Goal: Navigation & Orientation: Find specific page/section

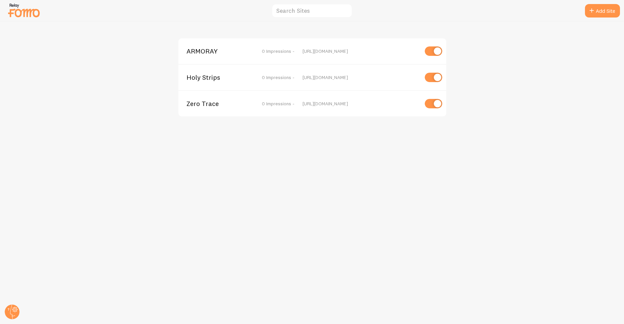
click at [511, 125] on div "ARMORAY 0 Impressions - [URL][DOMAIN_NAME] Holy Strips 0 Impressions - [URL][DO…" at bounding box center [311, 173] width 623 height 302
click at [193, 49] on span "ARMORAY" at bounding box center [213, 51] width 54 height 6
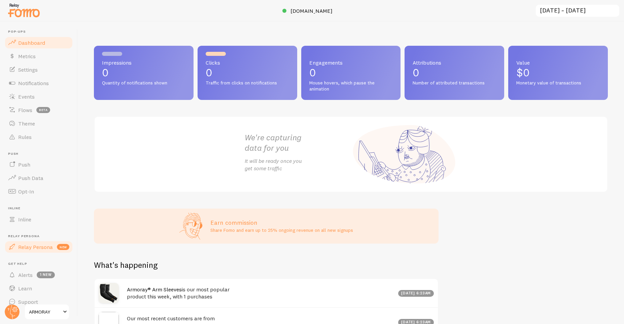
scroll to position [9, 0]
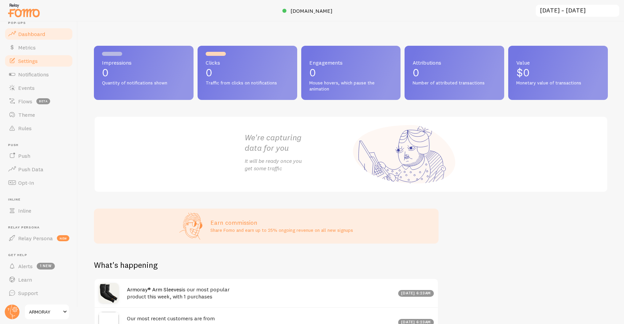
click at [32, 63] on span "Settings" at bounding box center [28, 61] width 20 height 7
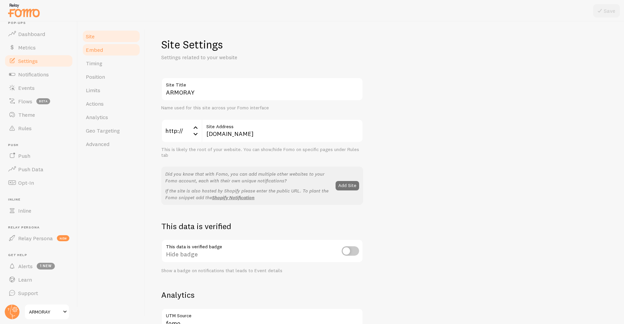
click at [103, 54] on link "Embed" at bounding box center [111, 49] width 59 height 13
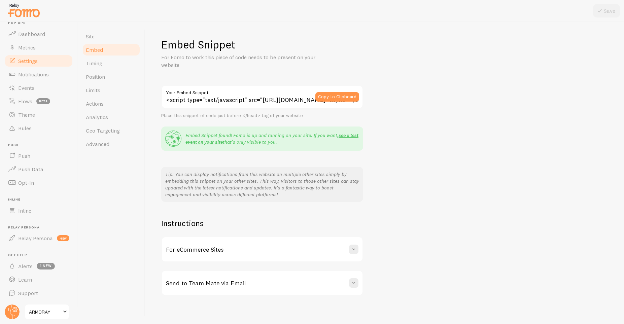
click at [300, 100] on input "<script type="text/javascript" src="[URL][DOMAIN_NAME]" async></script>" at bounding box center [262, 97] width 202 height 24
click at [14, 306] on circle at bounding box center [12, 311] width 15 height 15
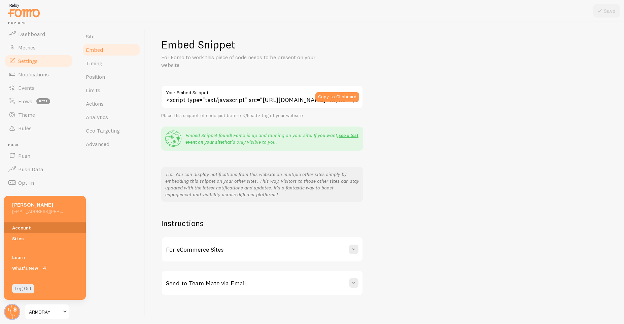
click at [30, 224] on link "Account" at bounding box center [45, 227] width 82 height 11
